Goal: Transaction & Acquisition: Purchase product/service

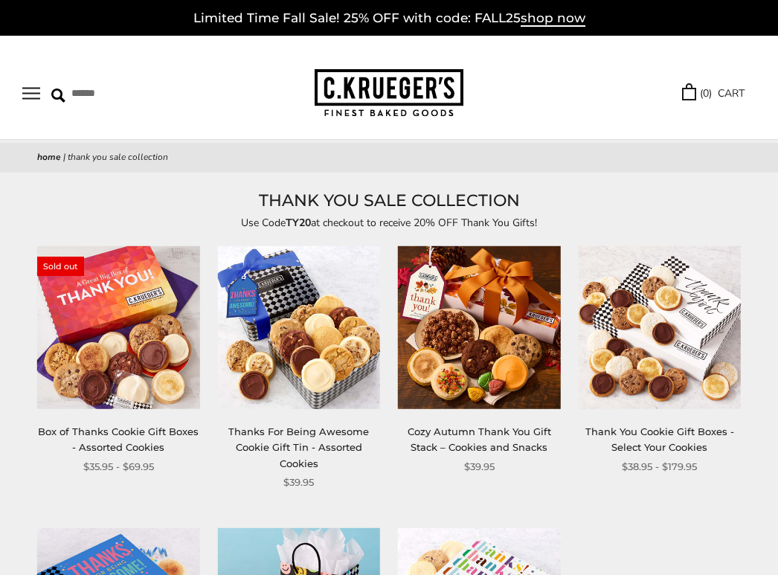
scroll to position [223, 0]
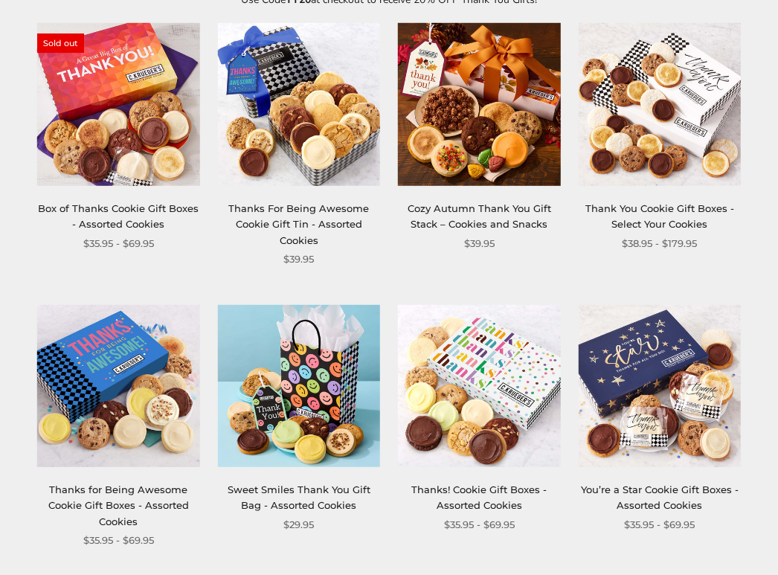
click at [78, 135] on img at bounding box center [299, 104] width 162 height 162
drag, startPoint x: 332, startPoint y: 147, endPoint x: 302, endPoint y: 154, distance: 30.5
click at [78, 135] on img at bounding box center [299, 104] width 162 height 162
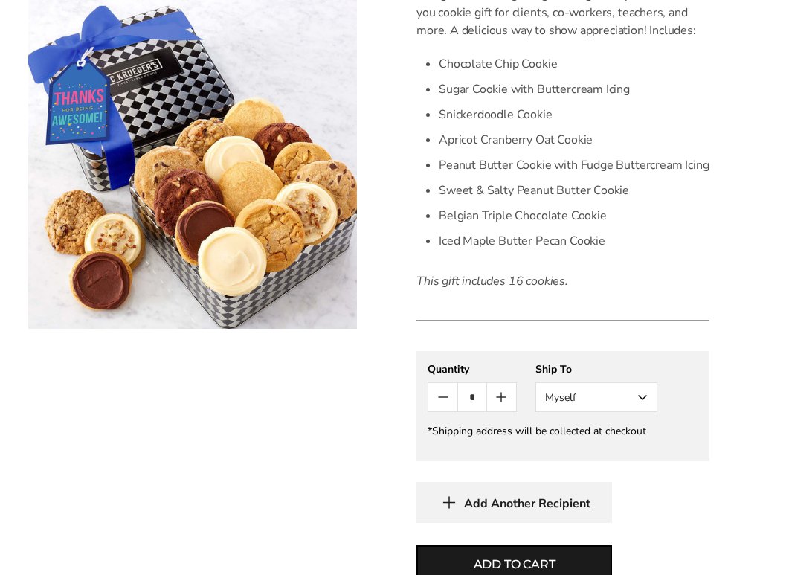
scroll to position [743, 0]
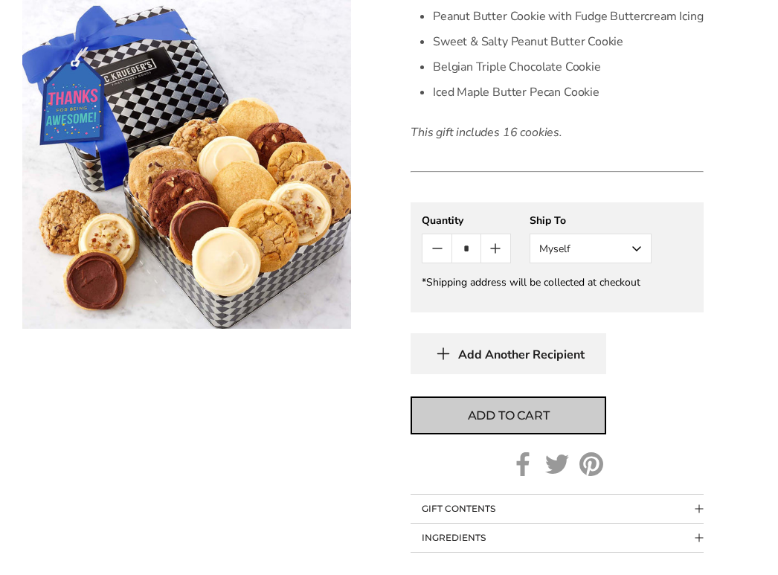
click at [552, 417] on button "Add to cart" at bounding box center [508, 415] width 196 height 38
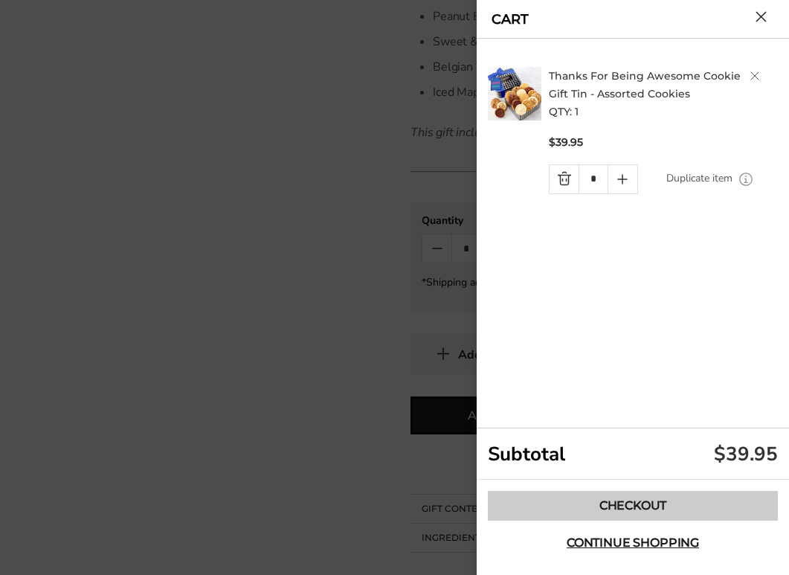
scroll to position [0, 0]
click at [668, 498] on link "Checkout" at bounding box center [633, 506] width 290 height 30
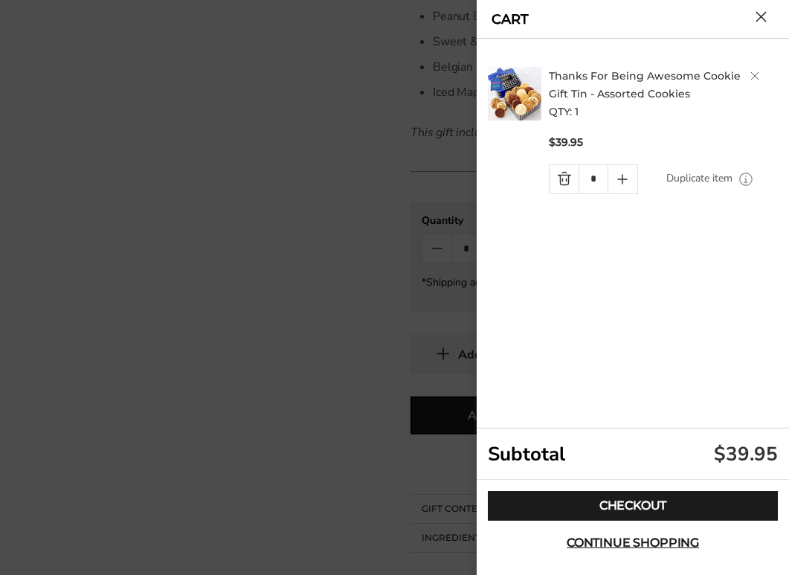
drag, startPoint x: 668, startPoint y: 498, endPoint x: 701, endPoint y: 459, distance: 51.2
click at [671, 496] on link "Checkout" at bounding box center [633, 506] width 290 height 30
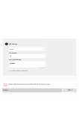
scroll to position [1301, 0]
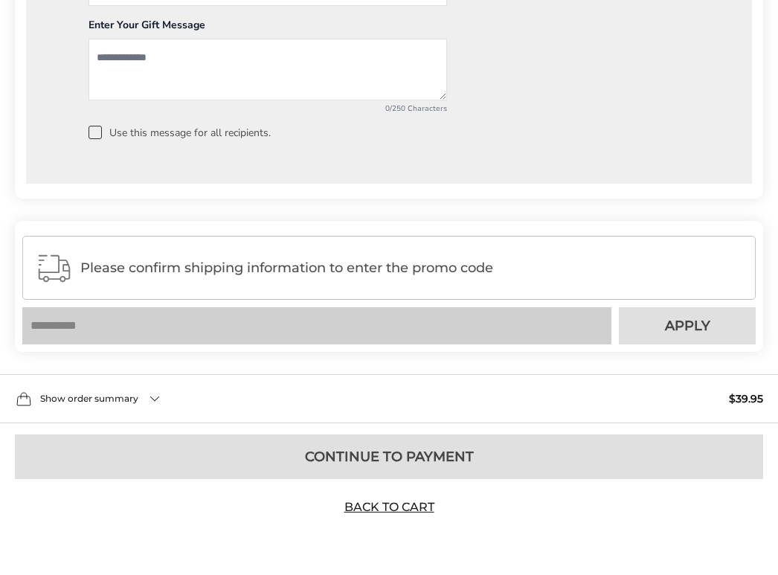
drag, startPoint x: 246, startPoint y: 262, endPoint x: 245, endPoint y: 271, distance: 8.2
click at [245, 265] on div "Please confirm shipping information to enter the promo code" at bounding box center [388, 268] width 733 height 64
drag, startPoint x: 245, startPoint y: 271, endPoint x: 275, endPoint y: 307, distance: 47.0
click at [245, 280] on div "Please confirm shipping information to enter the promo code" at bounding box center [388, 268] width 733 height 64
